Goal: Task Accomplishment & Management: Complete application form

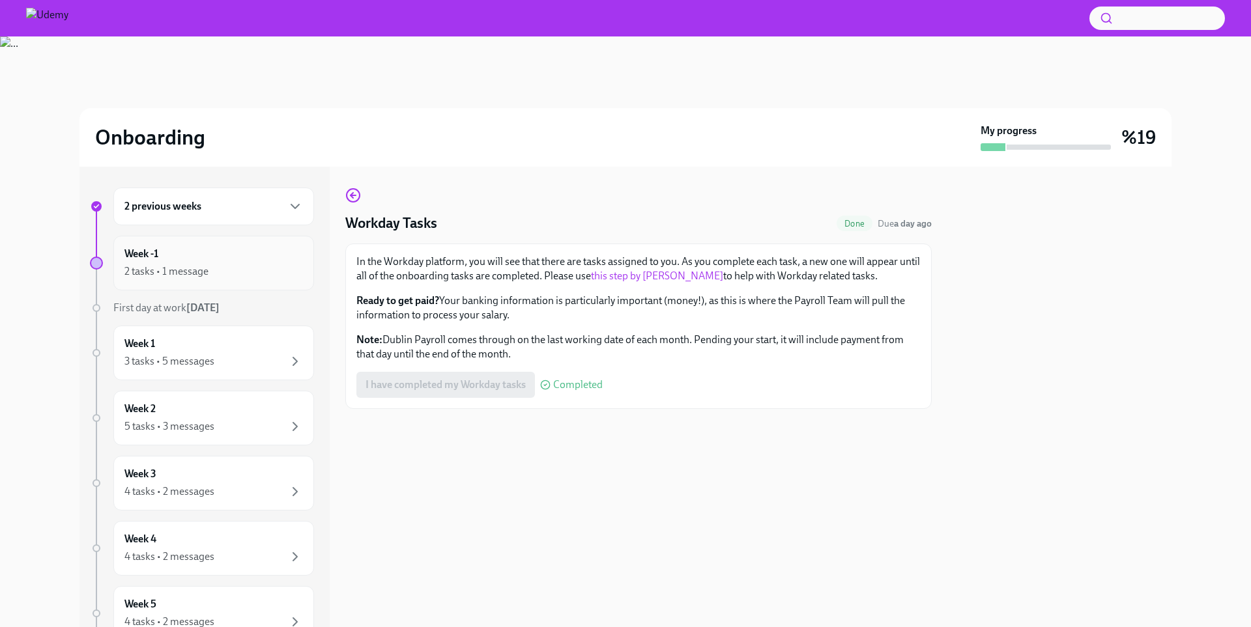
click at [253, 252] on div "Week -1 2 tasks • 1 message" at bounding box center [213, 263] width 179 height 33
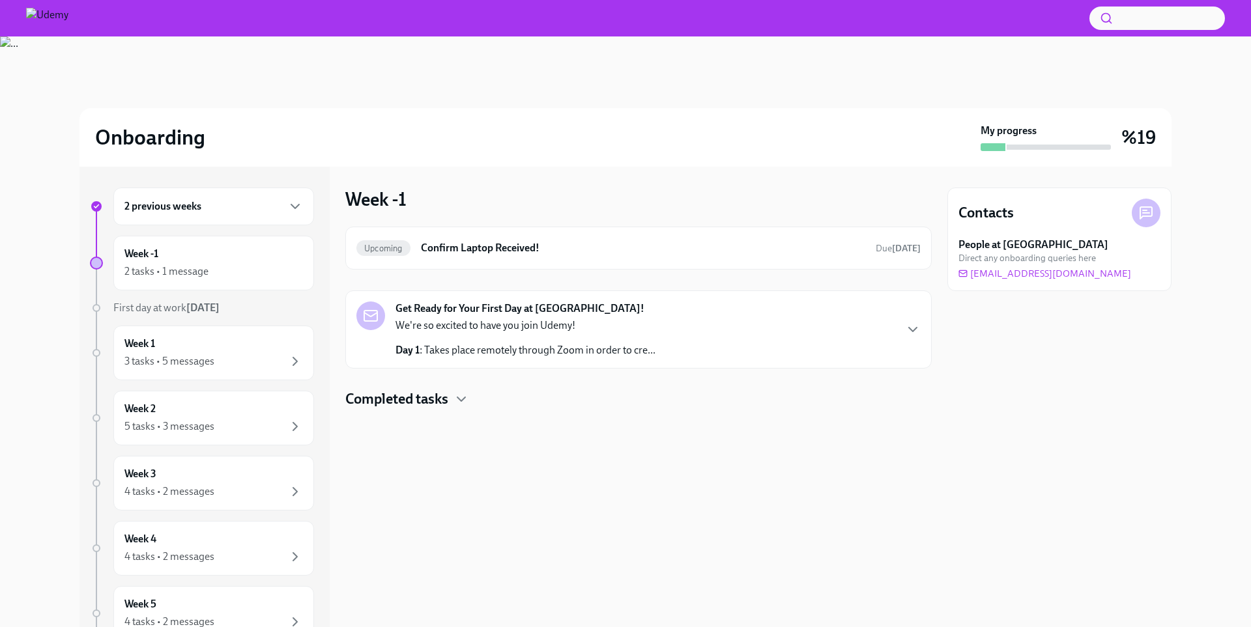
click at [516, 310] on strong "Get Ready for Your First Day at [GEOGRAPHIC_DATA]!" at bounding box center [519, 309] width 249 height 14
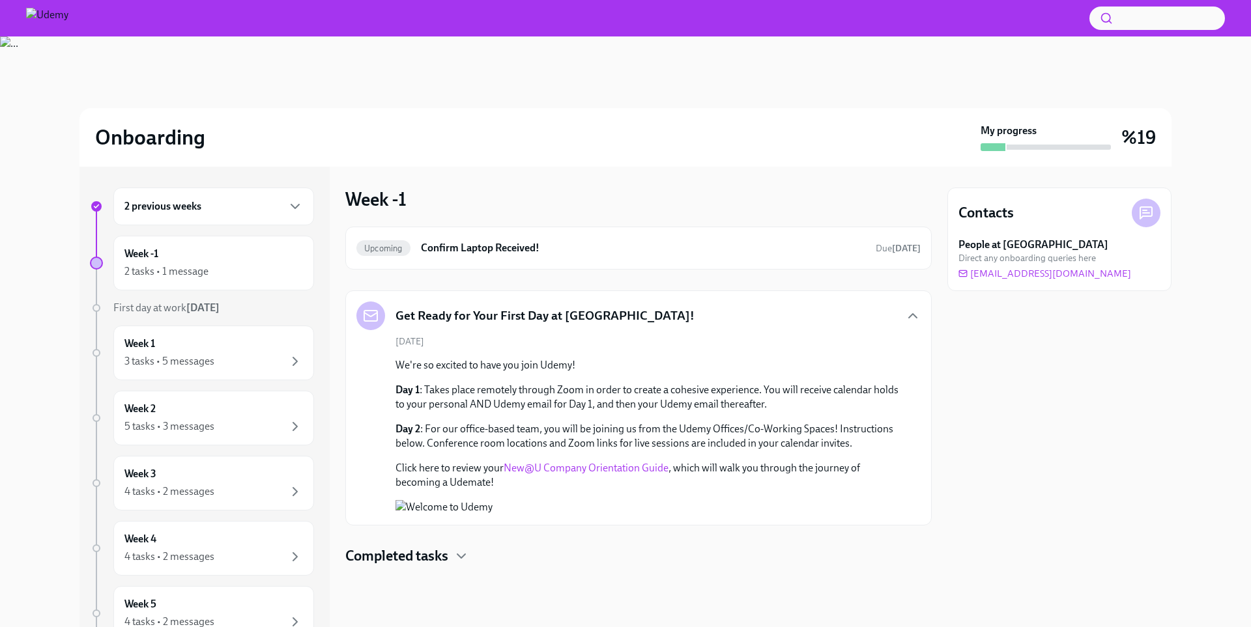
click at [1250, 47] on img at bounding box center [625, 101] width 1251 height 130
click at [220, 374] on div "Week 1 3 tasks • 5 messages" at bounding box center [213, 353] width 201 height 55
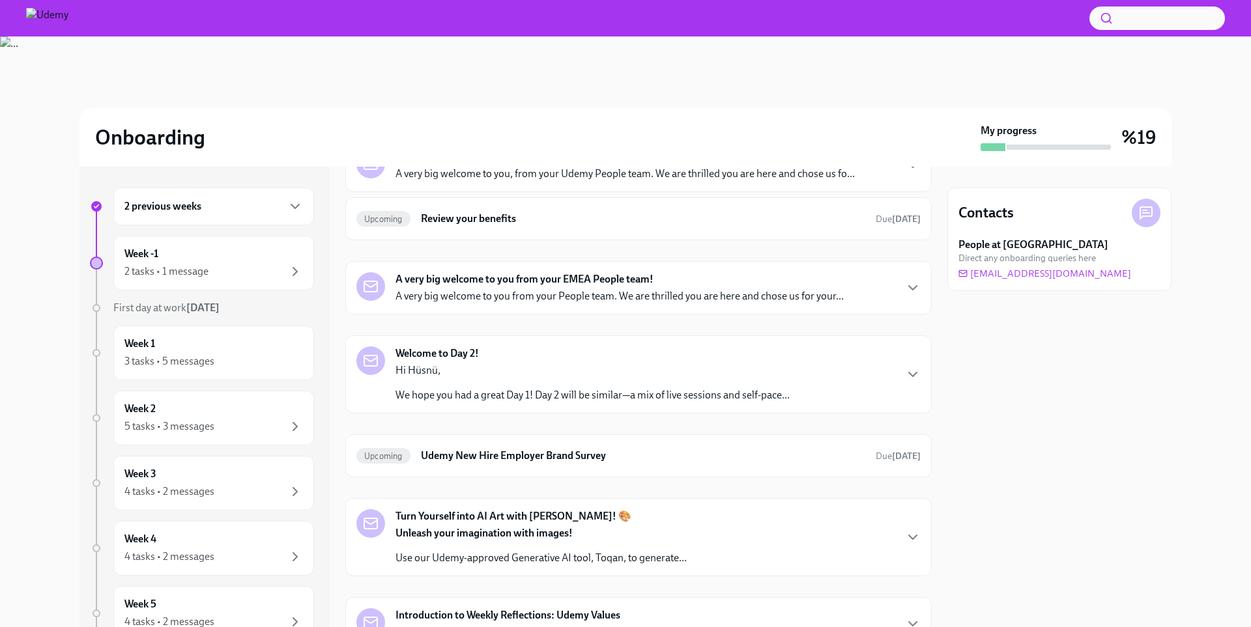
scroll to position [33, 0]
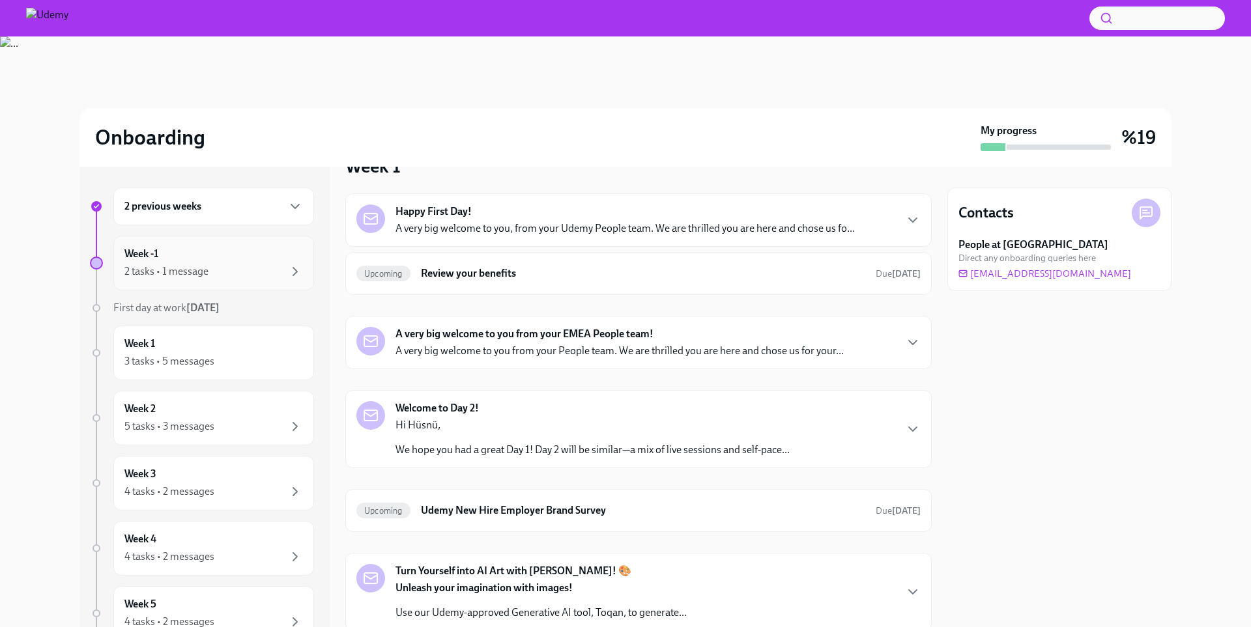
click at [288, 288] on div "Week -1 2 tasks • 1 message" at bounding box center [213, 263] width 201 height 55
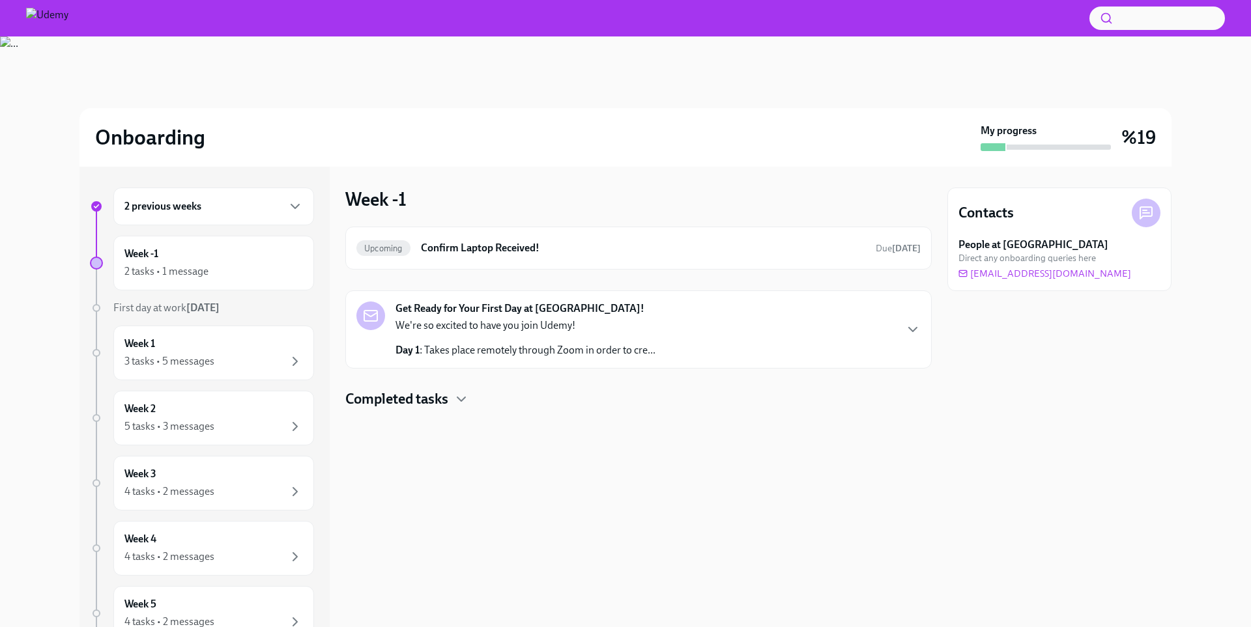
click at [246, 205] on div "2 previous weeks" at bounding box center [213, 207] width 179 height 16
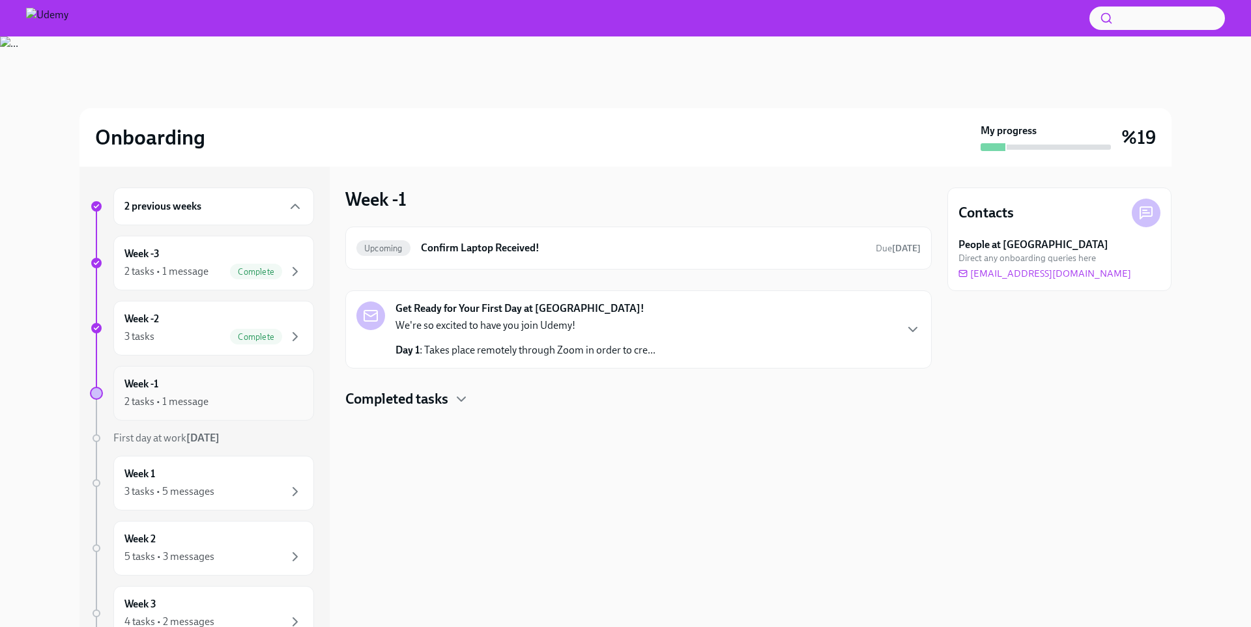
click at [250, 374] on div "Week -1 2 tasks • 1 message" at bounding box center [213, 393] width 201 height 55
click at [246, 330] on div "Complete" at bounding box center [256, 337] width 52 height 16
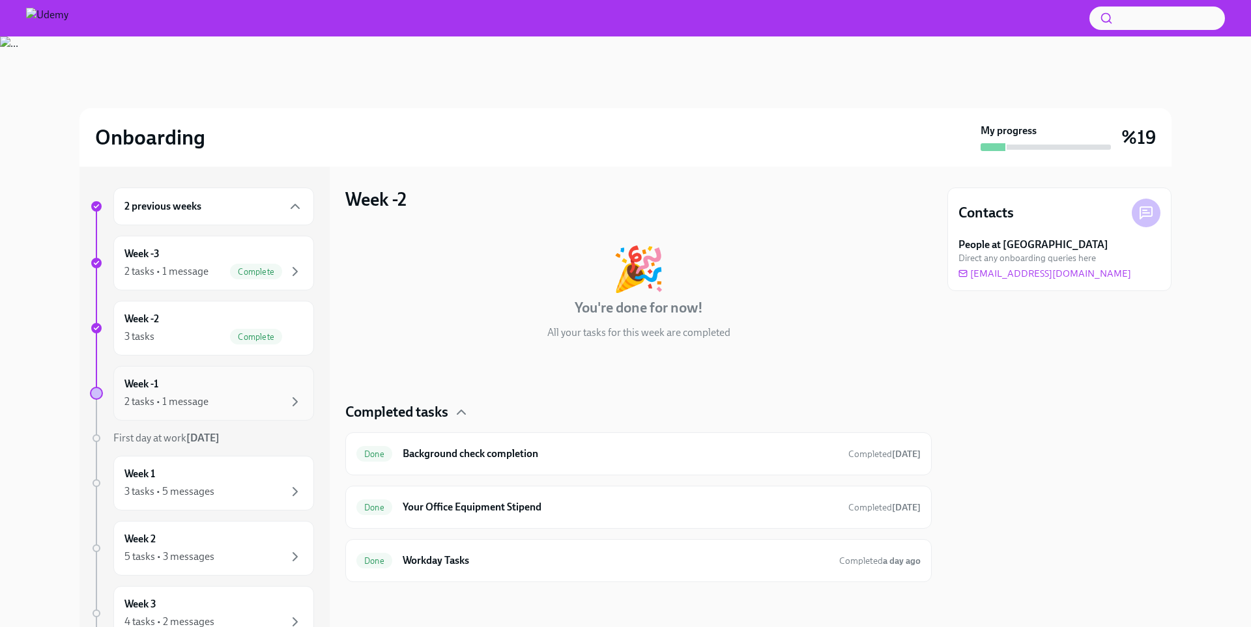
click at [250, 379] on div "Week -1 2 tasks • 1 message" at bounding box center [213, 393] width 179 height 33
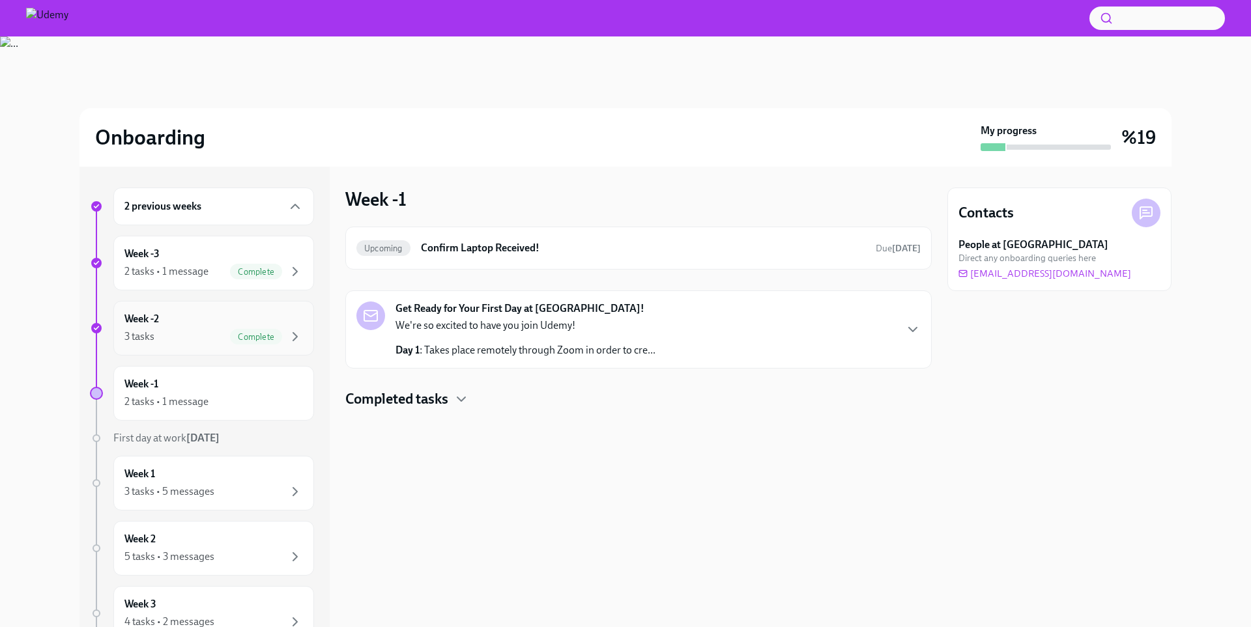
click at [213, 336] on div "3 tasks Complete" at bounding box center [213, 337] width 179 height 16
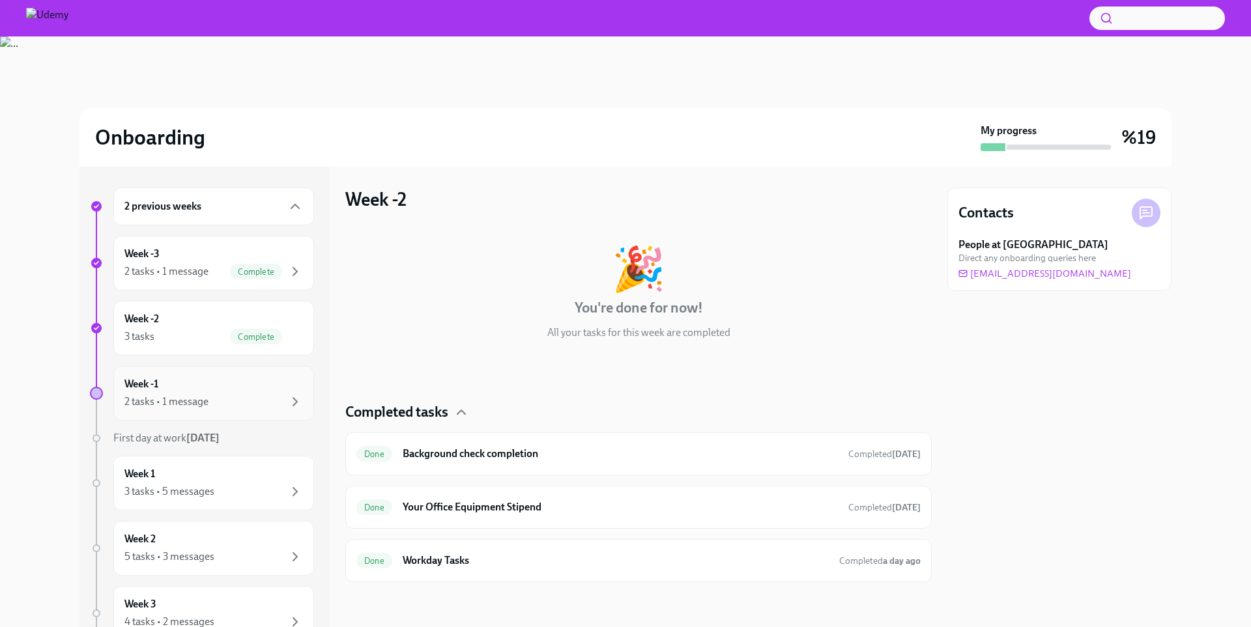
click at [206, 399] on div "2 tasks • 1 message" at bounding box center [166, 402] width 84 height 14
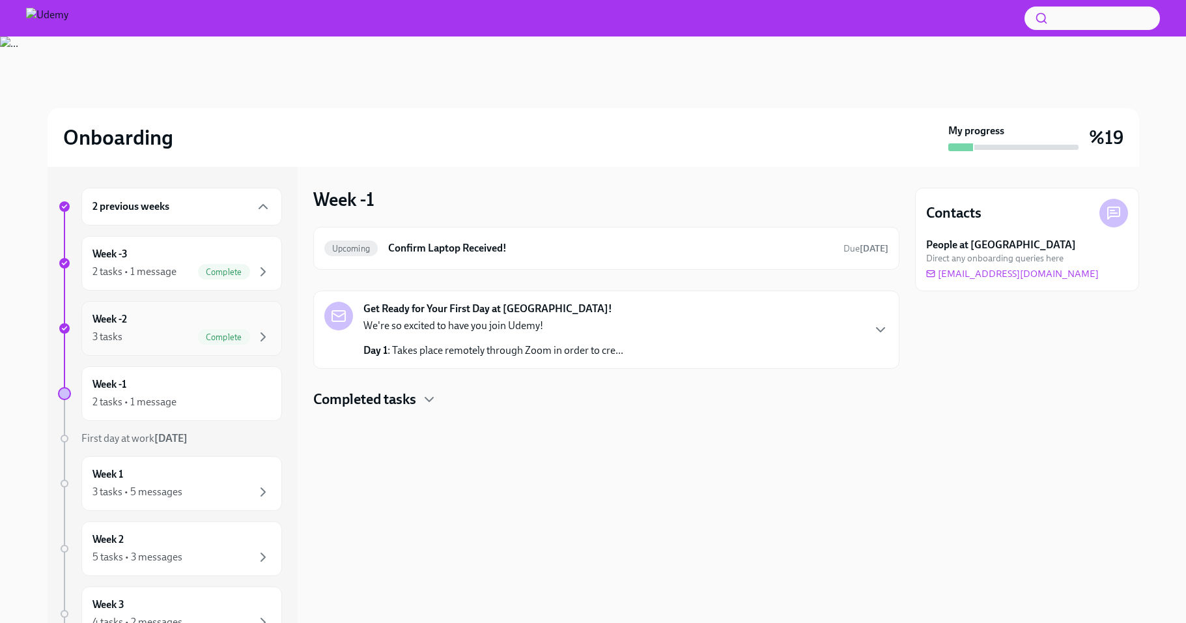
click at [245, 304] on div "Week -2 3 tasks Complete" at bounding box center [181, 328] width 201 height 55
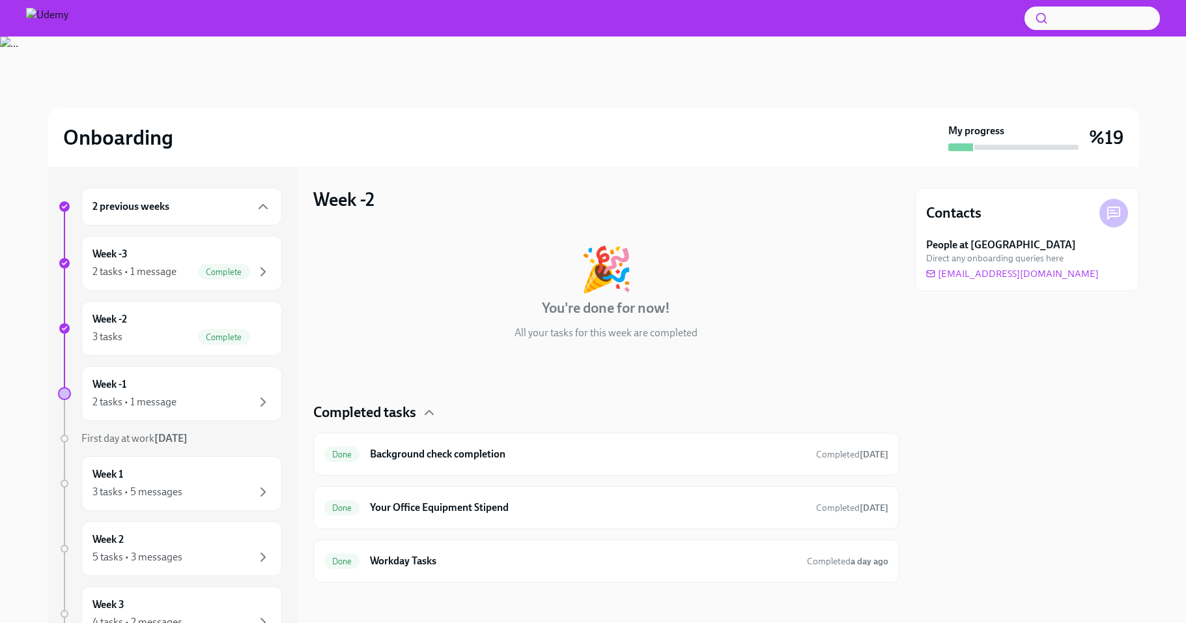
click at [253, 291] on div "2 previous weeks Week -3 2 tasks • 1 message Complete Week -2 3 tasks Complete …" at bounding box center [170, 551] width 224 height 726
click at [253, 274] on div "Complete" at bounding box center [234, 272] width 73 height 16
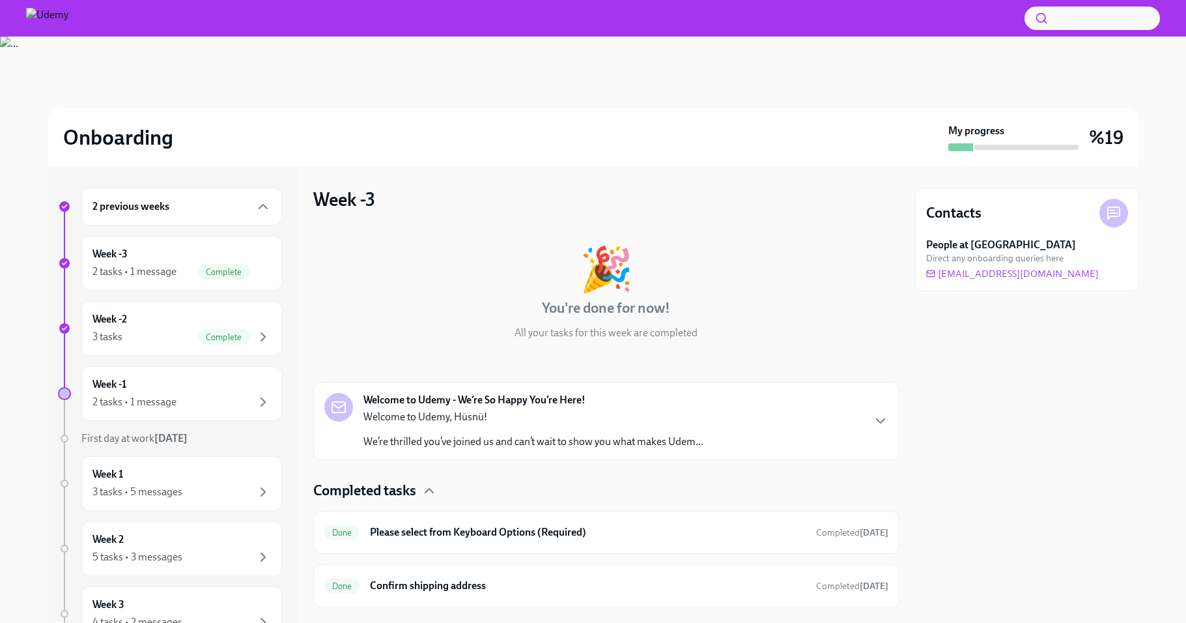
click at [440, 403] on strong "Welcome to Udemy - We’re So Happy You’re Here!" at bounding box center [475, 400] width 222 height 14
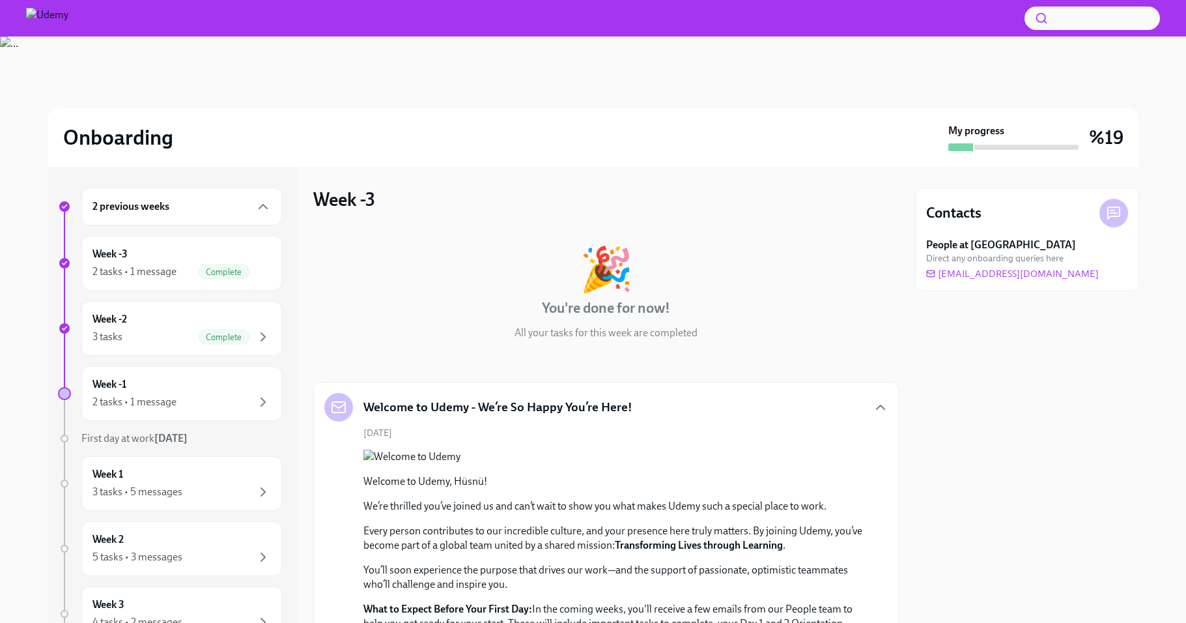
drag, startPoint x: 891, startPoint y: 226, endPoint x: 898, endPoint y: 271, distance: 45.4
click at [898, 271] on div "Week -3 🎉 You're done for now! All your tasks for this week are completed Welco…" at bounding box center [606, 572] width 586 height 768
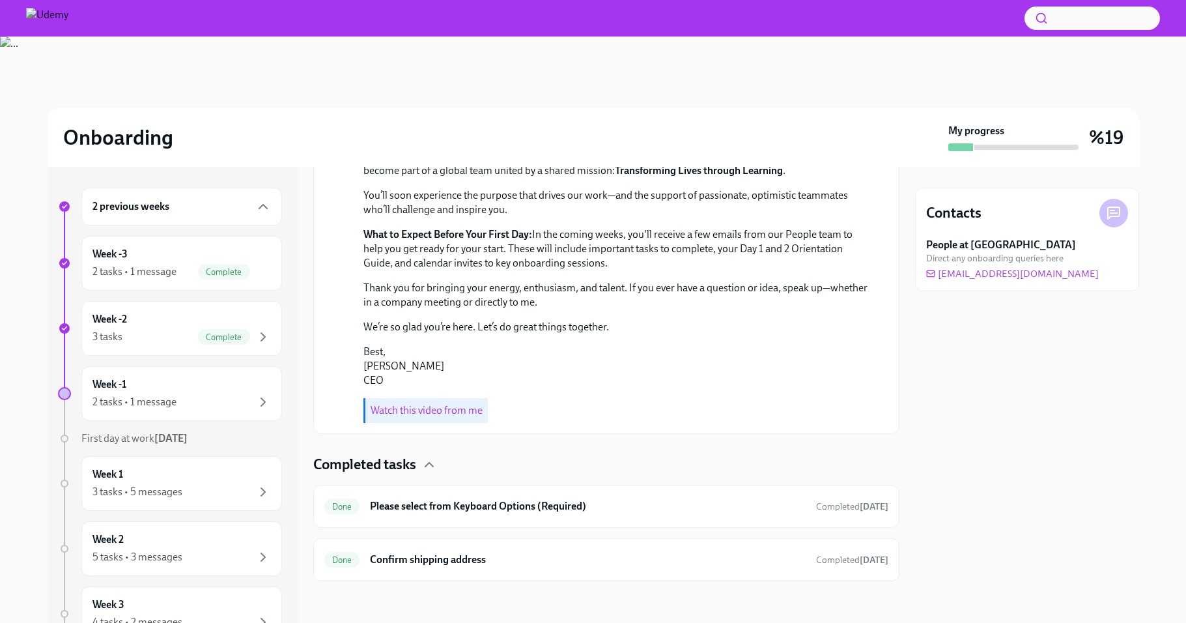
scroll to position [481, 0]
click at [532, 513] on h6 "Please select from Keyboard Options (Required)" at bounding box center [587, 506] width 435 height 14
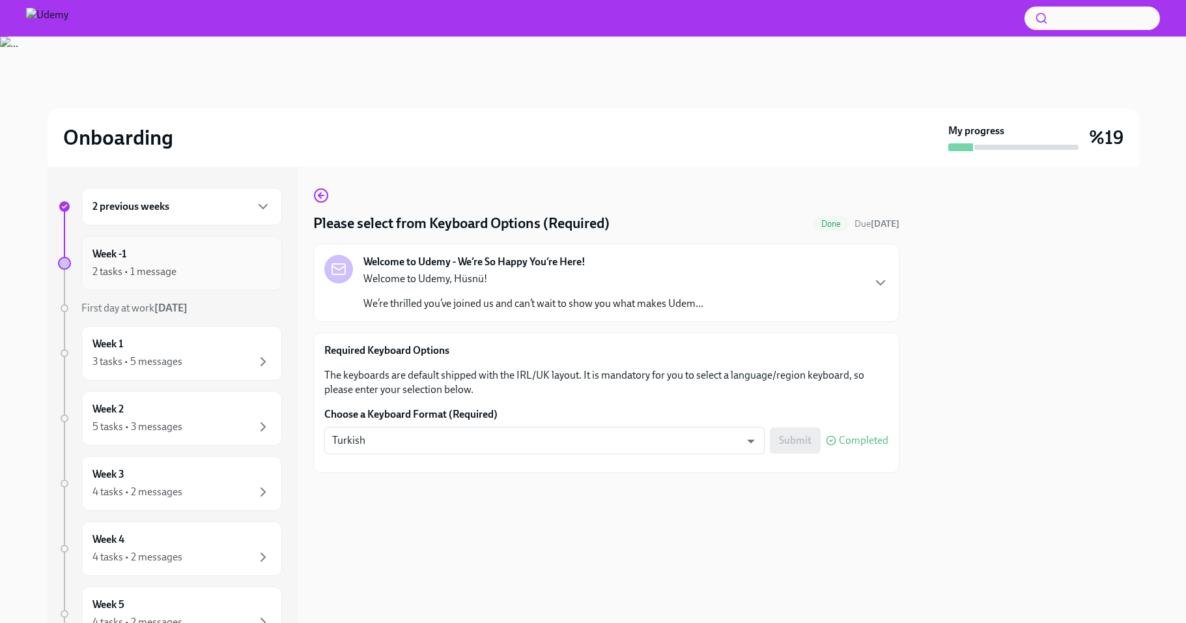
click at [188, 264] on div "2 tasks • 1 message" at bounding box center [182, 272] width 179 height 16
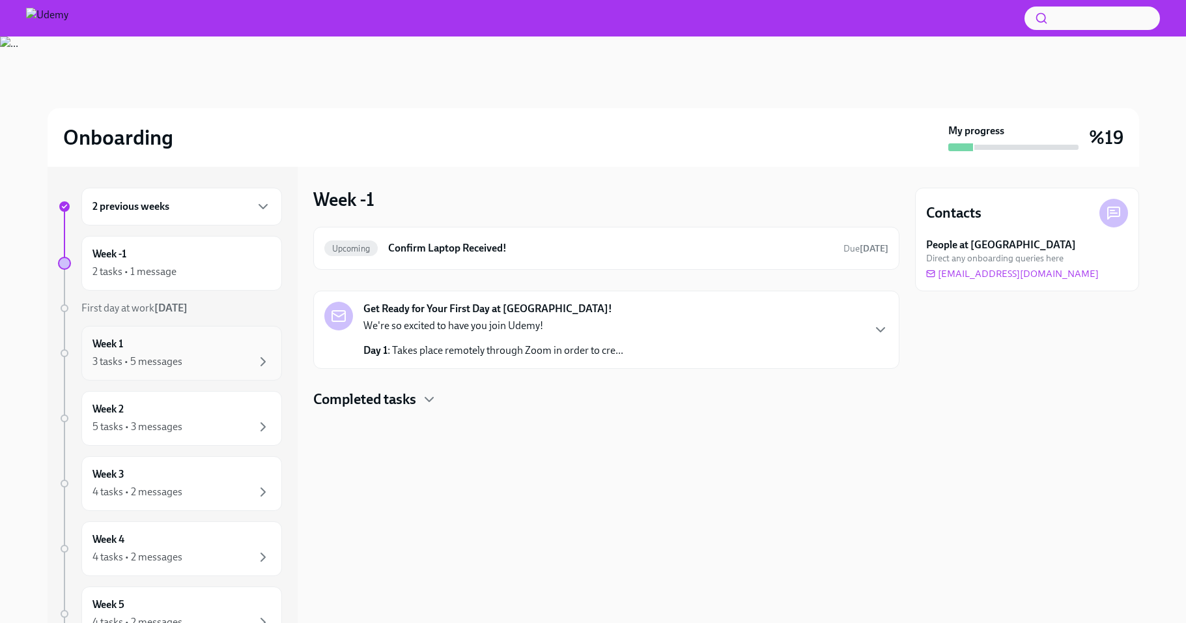
click at [220, 348] on div "Week 1 3 tasks • 5 messages" at bounding box center [182, 353] width 179 height 33
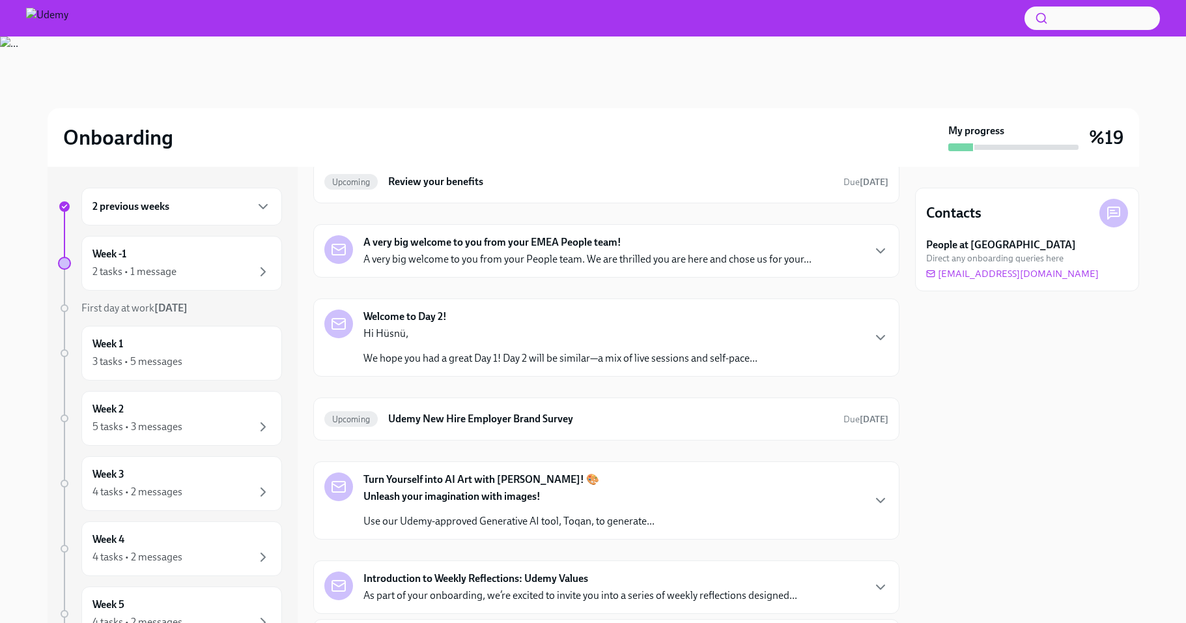
scroll to position [109, 0]
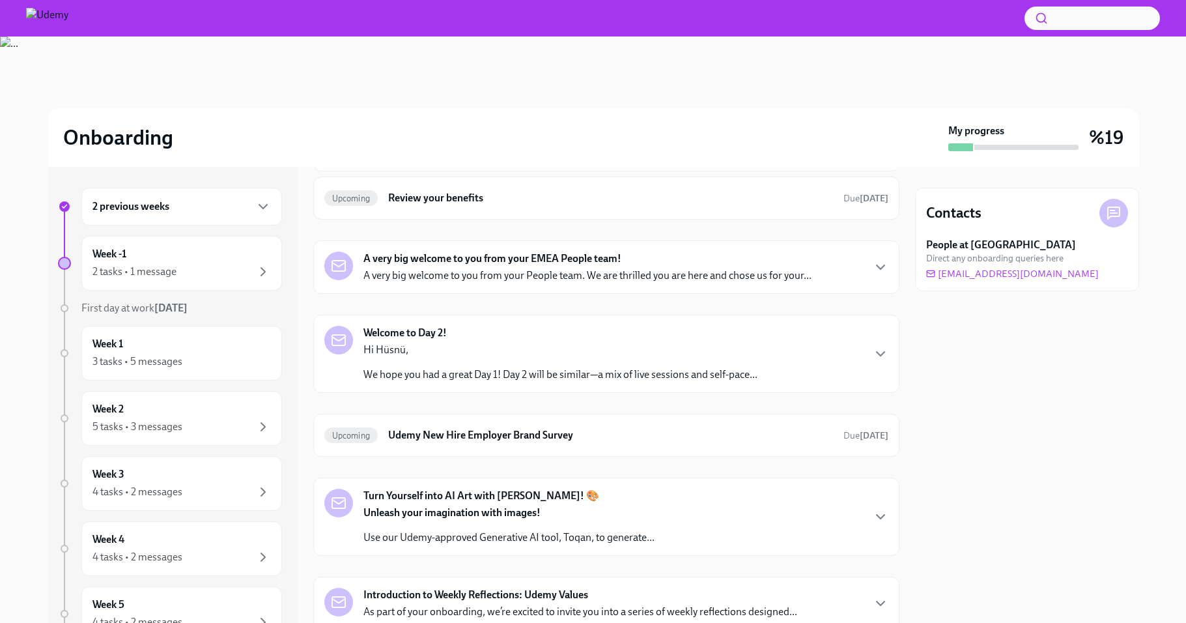
click at [760, 365] on div "Welcome to Day 2! Hi [PERSON_NAME], We hope you had a great Day 1! Day 2 will b…" at bounding box center [606, 354] width 564 height 56
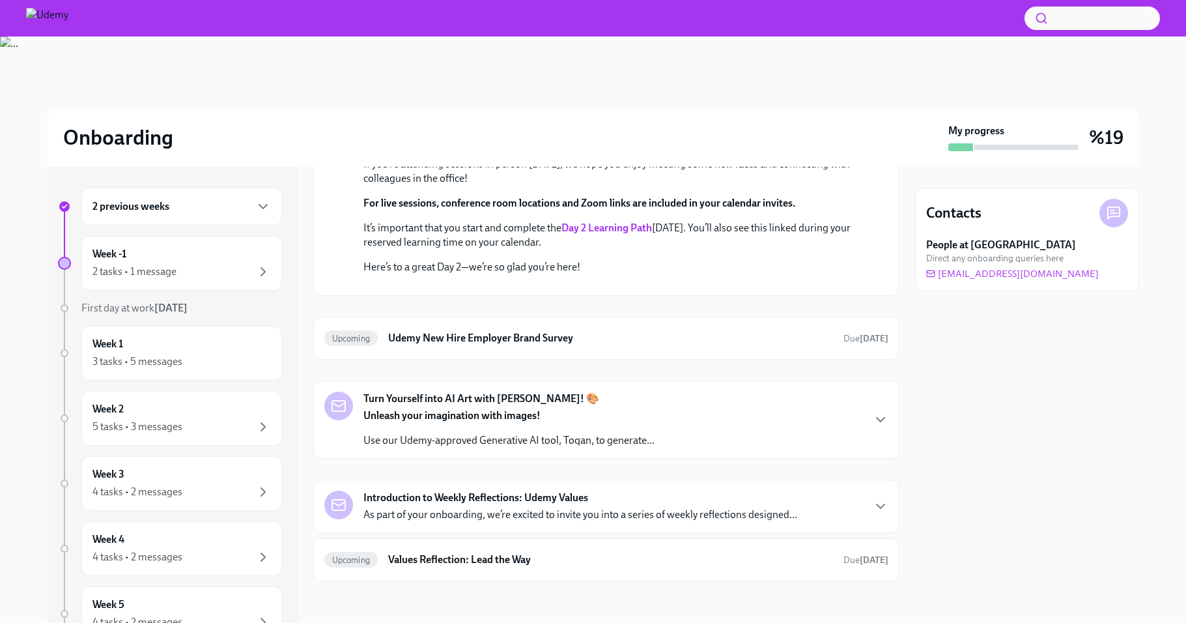
scroll to position [0, 0]
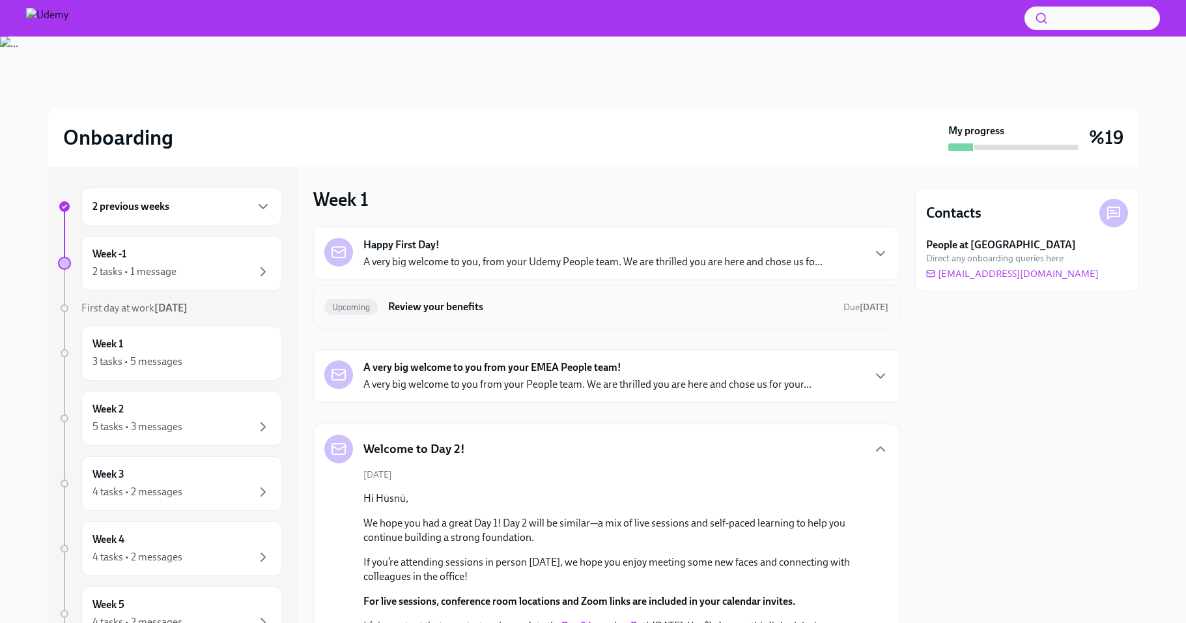
click at [434, 304] on h6 "Review your benefits" at bounding box center [610, 307] width 444 height 14
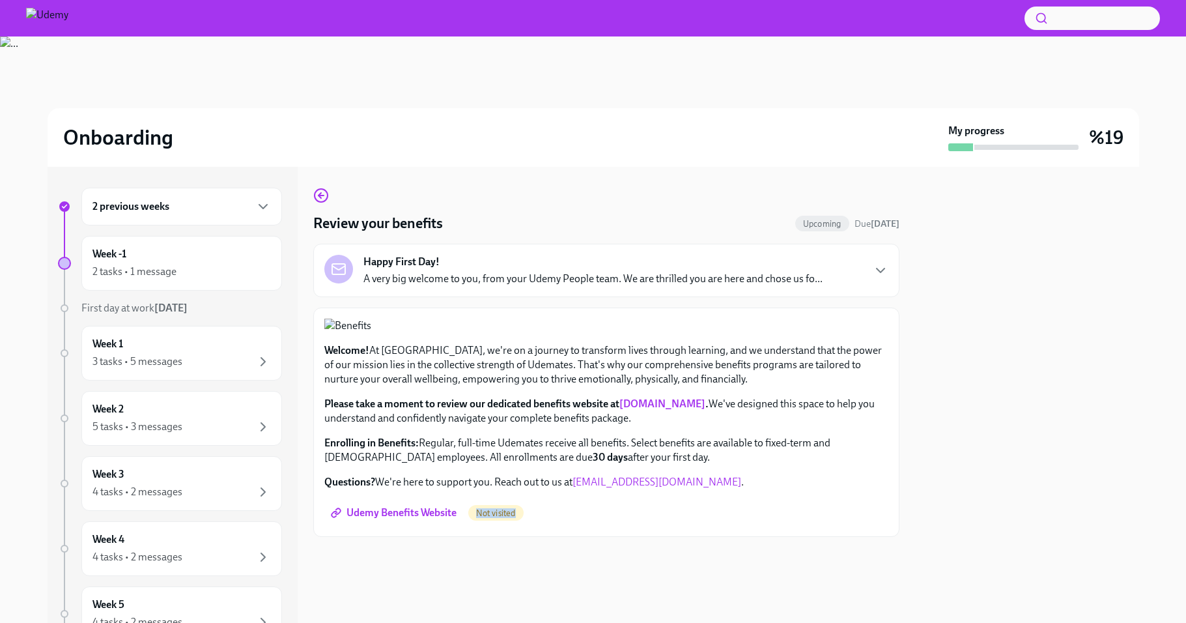
drag, startPoint x: 891, startPoint y: 229, endPoint x: 911, endPoint y: 353, distance: 125.4
click at [900, 353] on div "Review your benefits Upcoming Due [DATE] Happy First Day! A very big welcome to…" at bounding box center [606, 395] width 586 height 456
click at [962, 332] on div at bounding box center [1027, 395] width 224 height 456
drag, startPoint x: 322, startPoint y: 483, endPoint x: 594, endPoint y: 509, distance: 273.0
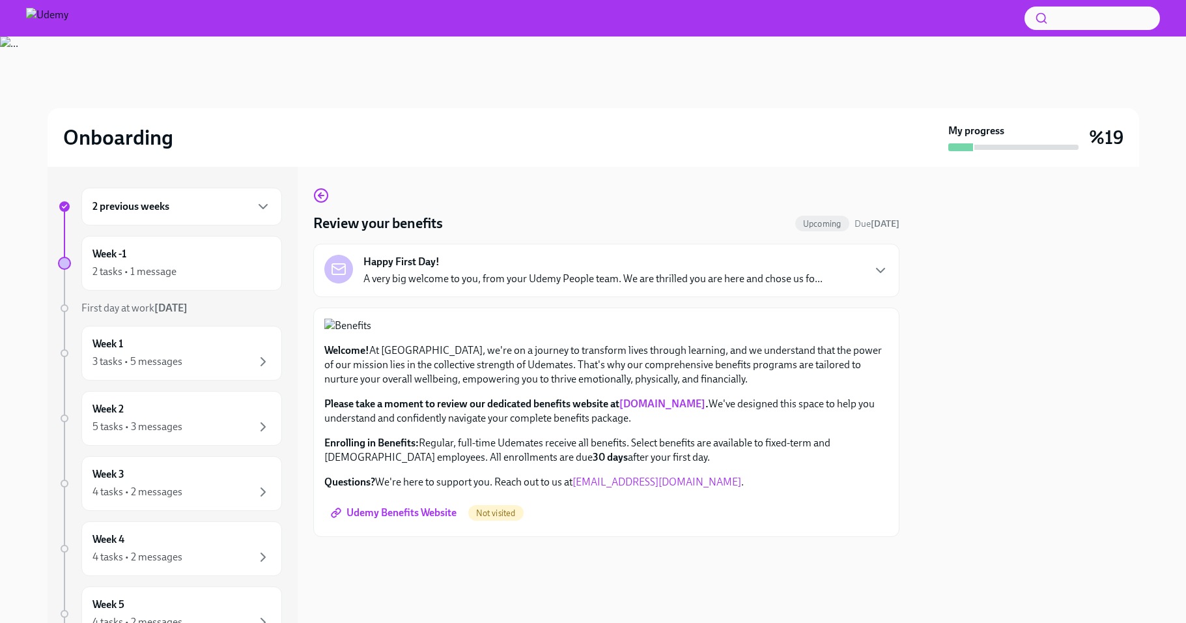
click at [594, 509] on div "Welcome! At [GEOGRAPHIC_DATA], we're on a journey to transform lives through le…" at bounding box center [606, 422] width 586 height 229
copy p "Enrolling in Benefits: Regular, full-time Udemates receive all benefits. Select…"
